Goal: Ask a question

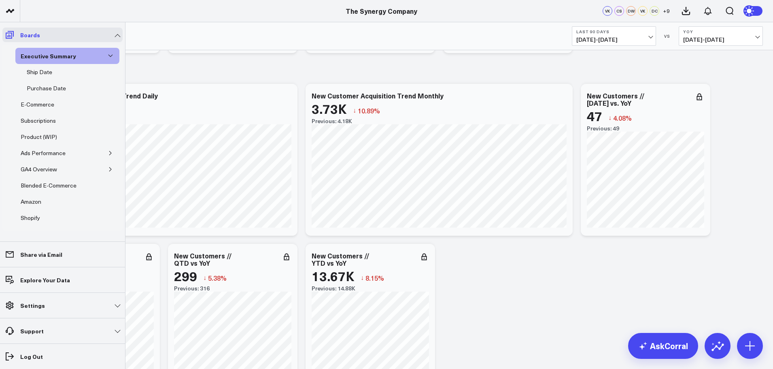
click at [7, 39] on icon at bounding box center [10, 35] width 10 height 10
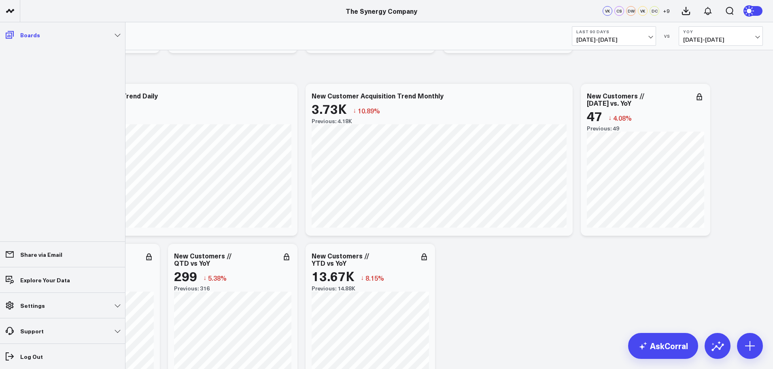
click at [9, 34] on icon at bounding box center [10, 35] width 10 height 10
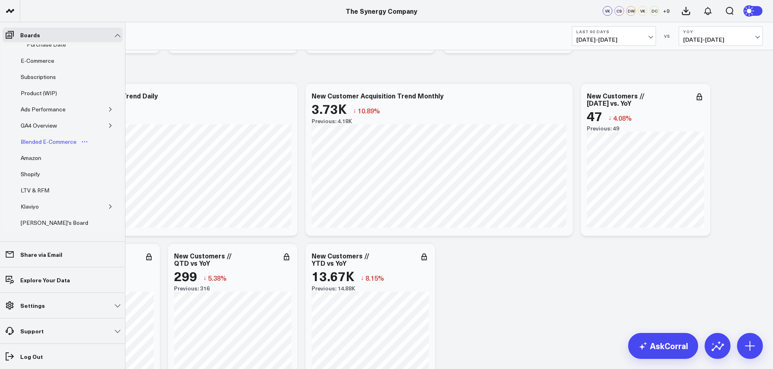
scroll to position [81, 0]
click at [47, 183] on div "[PERSON_NAME]'s Board" at bounding box center [55, 186] width 72 height 10
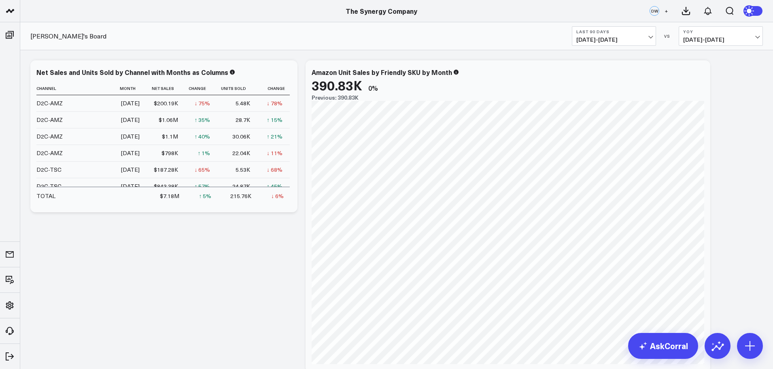
click at [650, 37] on span "[DATE] - [DATE]" at bounding box center [614, 39] width 75 height 6
click at [598, 132] on link "Last 365 Days" at bounding box center [614, 132] width 83 height 15
click at [668, 344] on link "AskCorral" at bounding box center [664, 346] width 70 height 26
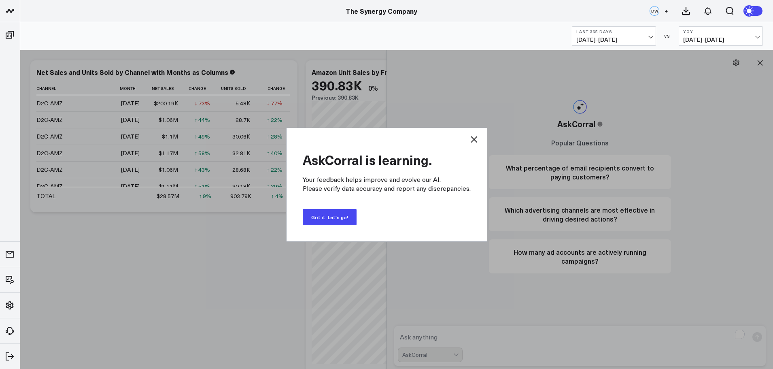
click at [334, 217] on button "Got it. Let's go!" at bounding box center [330, 217] width 54 height 16
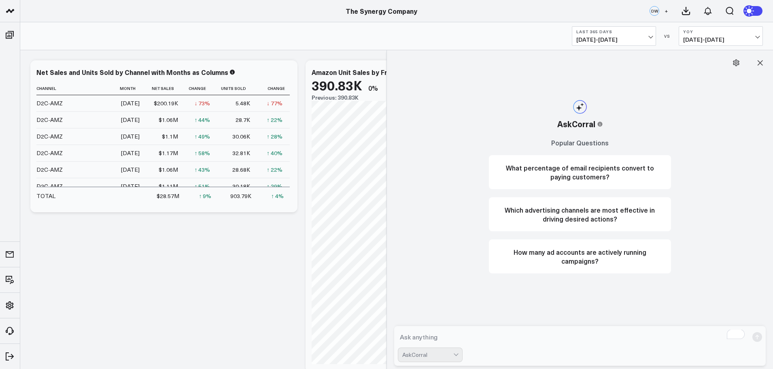
click at [426, 337] on textarea "To enrich screen reader interactions, please activate Accessibility in Grammarl…" at bounding box center [573, 337] width 351 height 15
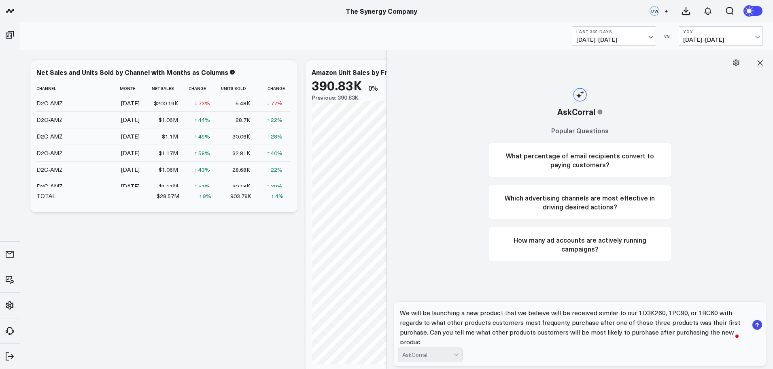
scroll to position [2, 0]
type textarea "We will be launching a new product that we believe will be received similar to …"
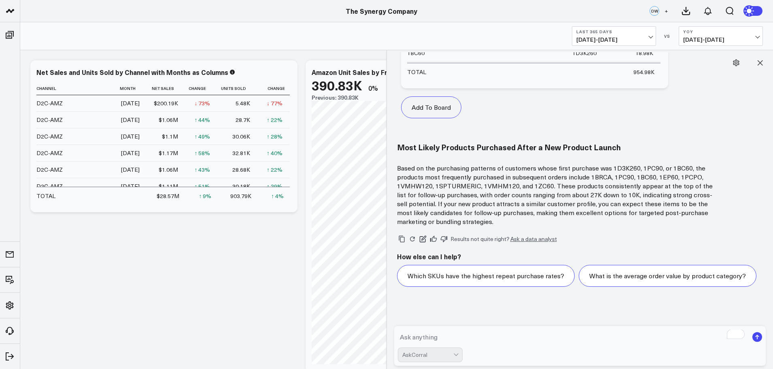
scroll to position [524, 0]
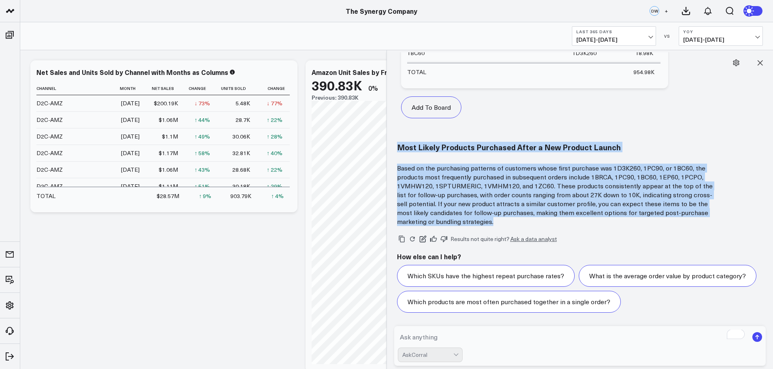
drag, startPoint x: 398, startPoint y: 147, endPoint x: 460, endPoint y: 222, distance: 96.9
click at [460, 222] on div "Most Likely Products Purchased After a New Product Launch Based on the purchasi…" at bounding box center [580, 184] width 366 height 83
copy div "Most Likely Products Purchased After a New Product Launch Based on the purchasi…"
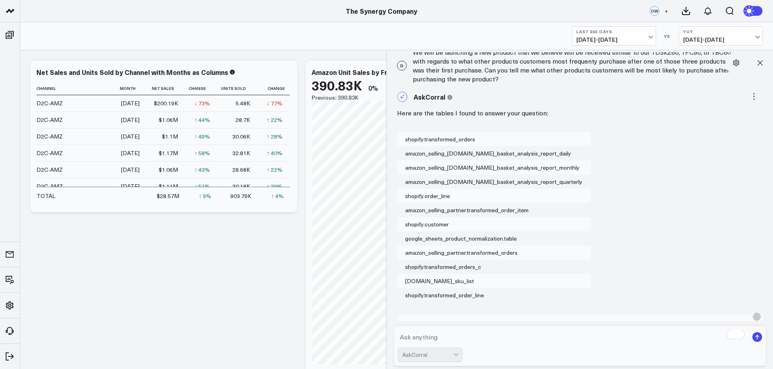
scroll to position [0, 0]
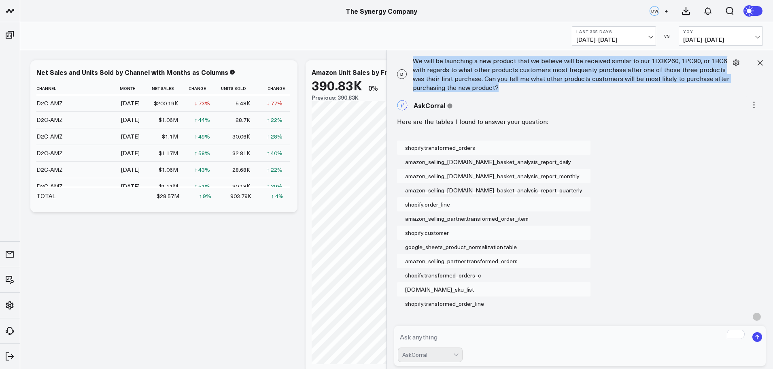
drag, startPoint x: 414, startPoint y: 61, endPoint x: 500, endPoint y: 94, distance: 92.1
click at [500, 94] on div "D We will be launching a new product that we believe will be received similar t…" at bounding box center [580, 74] width 379 height 44
copy div "We will be launching a new product that we believe will be received similar to …"
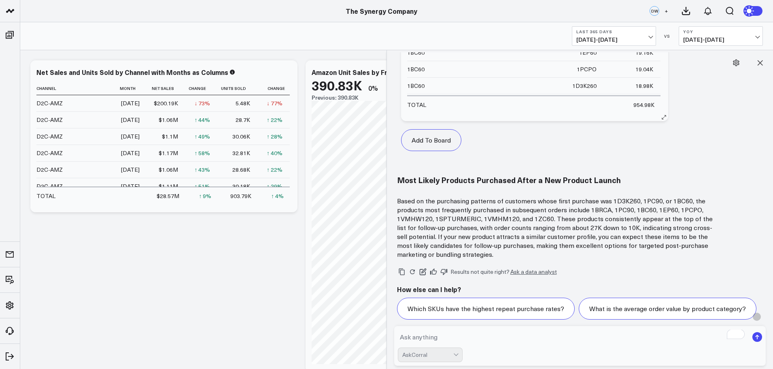
scroll to position [524, 0]
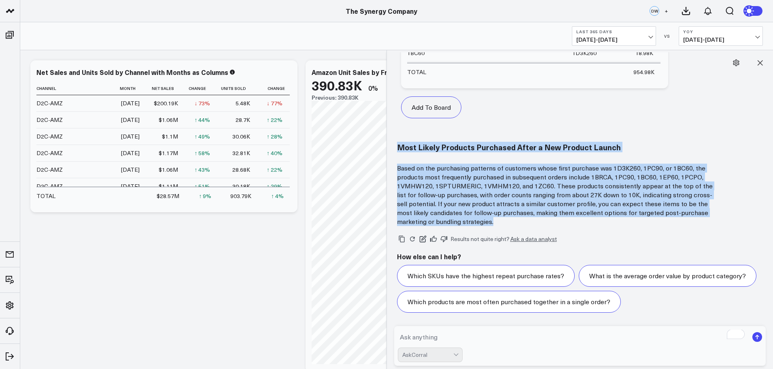
drag, startPoint x: 400, startPoint y: 147, endPoint x: 464, endPoint y: 218, distance: 95.5
click at [464, 218] on div "Most Likely Products Purchased After a New Product Launch Based on the purchasi…" at bounding box center [580, 184] width 366 height 83
copy div "Most Likely Products Purchased After a New Product Launch Based on the purchasi…"
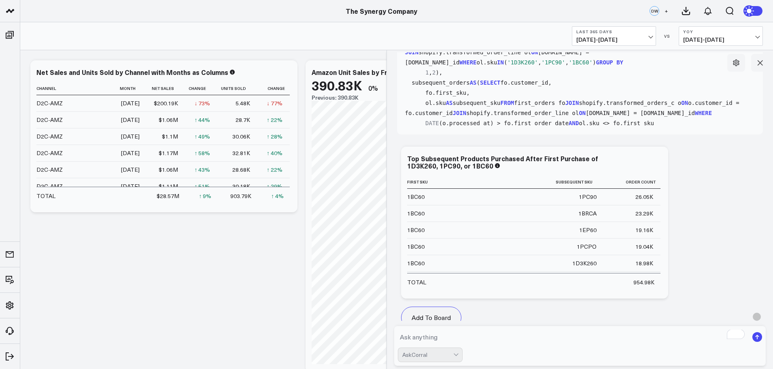
scroll to position [362, 0]
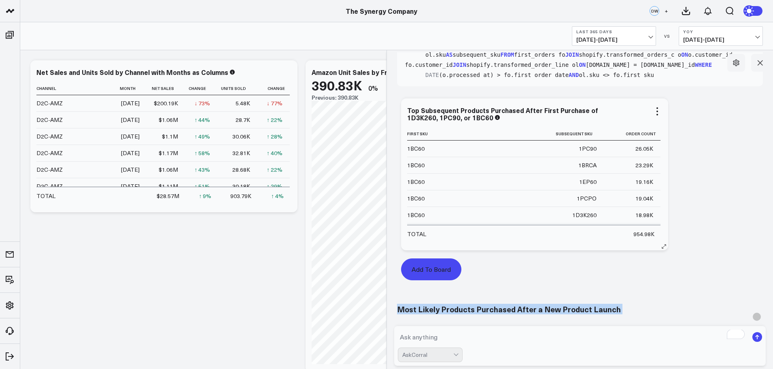
click at [424, 269] on button "Add To Board" at bounding box center [431, 269] width 60 height 22
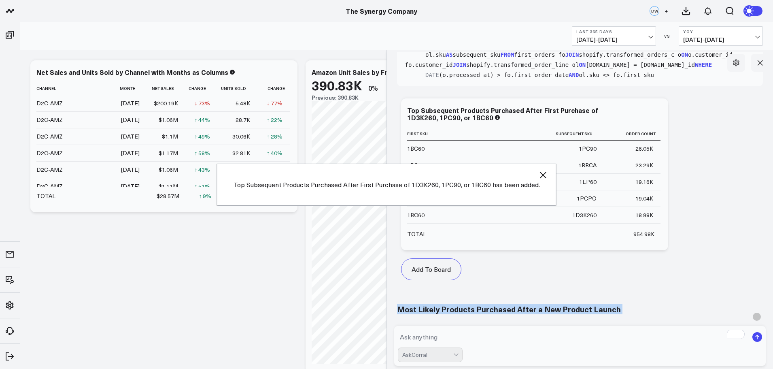
scroll to position [1496, 0]
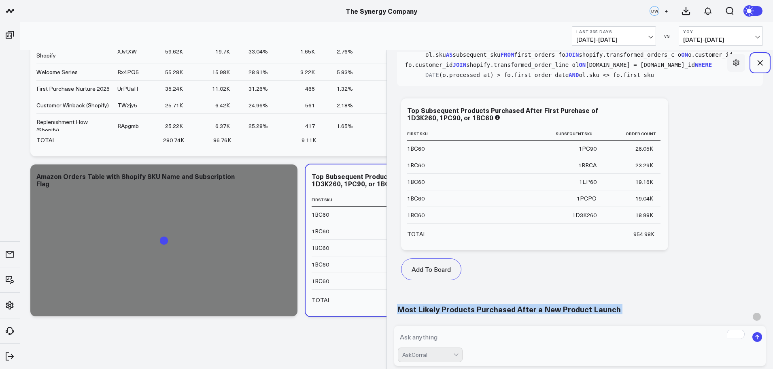
click at [759, 62] on icon at bounding box center [760, 62] width 5 height 5
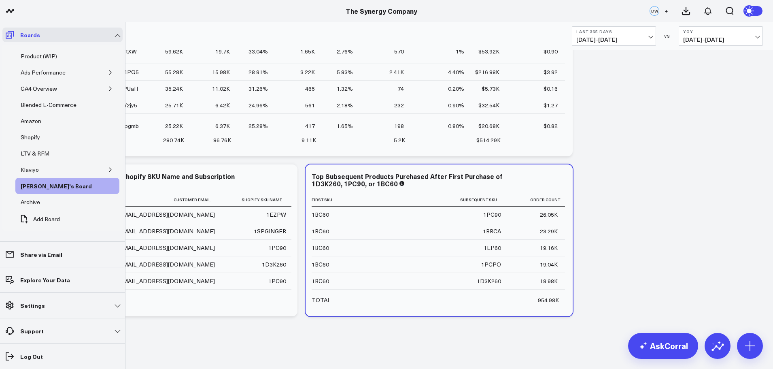
scroll to position [64, 0]
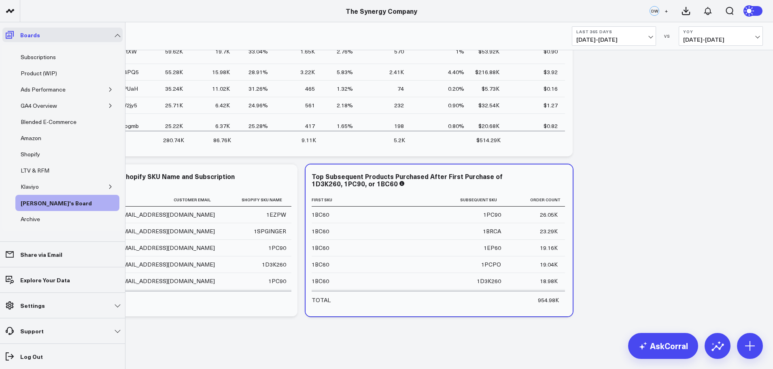
click at [10, 35] on icon at bounding box center [10, 35] width 10 height 10
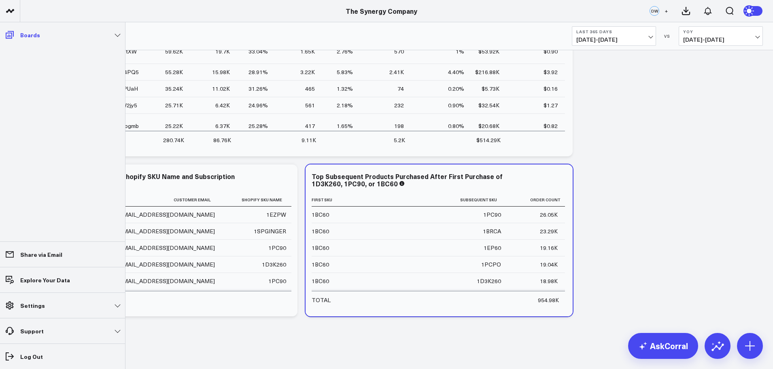
click at [10, 35] on icon at bounding box center [10, 35] width 10 height 10
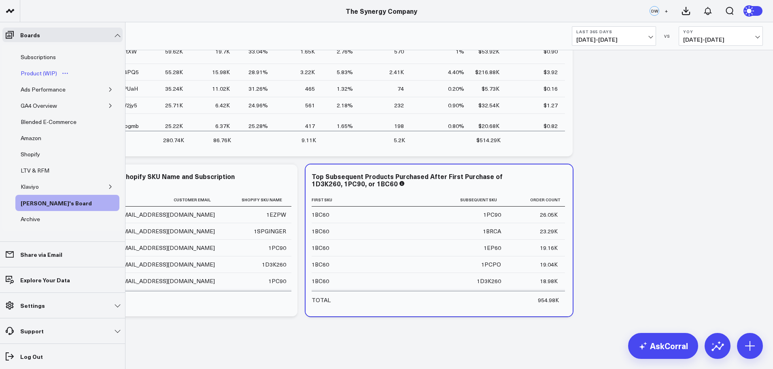
click at [40, 73] on div "Product (WIP)" at bounding box center [39, 73] width 40 height 10
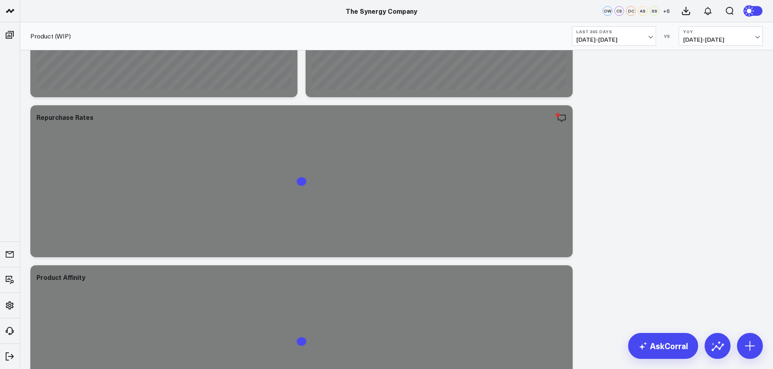
scroll to position [911, 0]
